Goal: Task Accomplishment & Management: Manage account settings

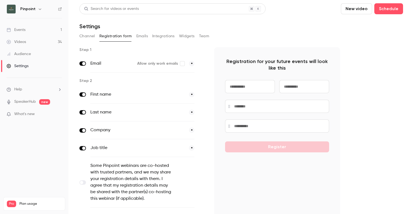
click at [32, 32] on link "Events 1" at bounding box center [34, 30] width 68 height 12
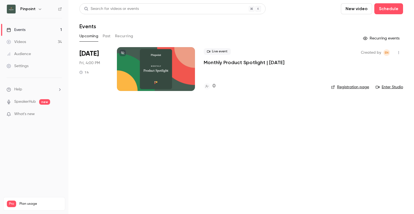
click at [235, 62] on p "Monthly Product Spotlight | [DATE]" at bounding box center [244, 62] width 81 height 7
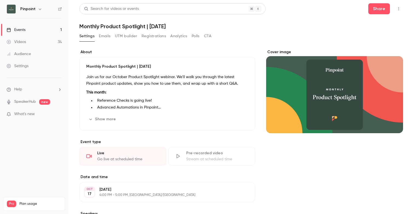
click at [148, 35] on button "Registrations" at bounding box center [154, 36] width 24 height 9
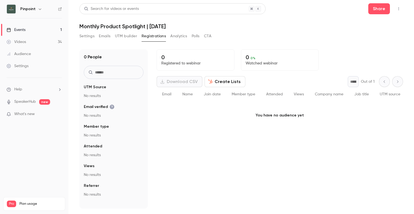
click at [88, 36] on button "Settings" at bounding box center [86, 36] width 15 height 9
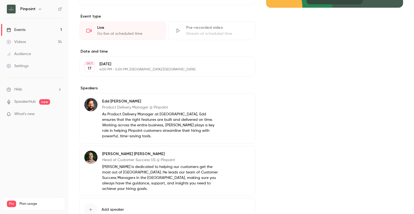
scroll to position [155, 0]
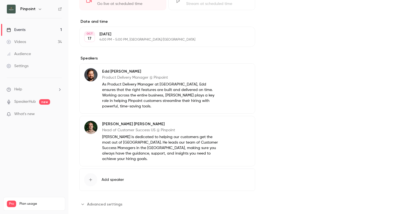
click at [102, 201] on span "Advanced settings" at bounding box center [104, 204] width 35 height 6
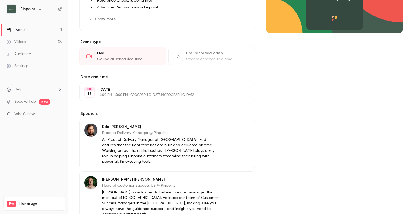
scroll to position [0, 0]
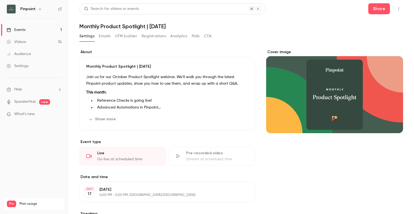
click at [104, 36] on button "Emails" at bounding box center [104, 36] width 11 height 9
